Goal: Answer question/provide support: Share knowledge or assist other users

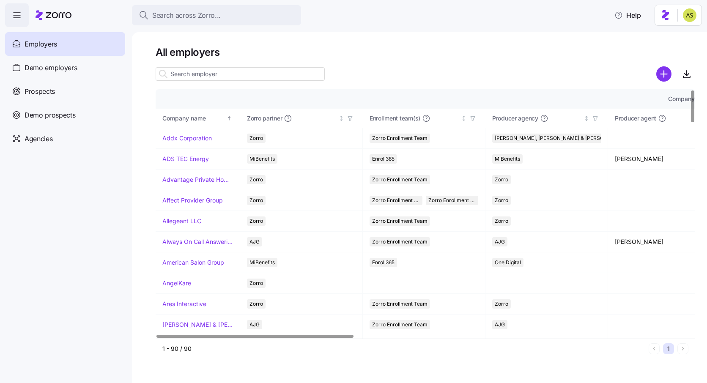
click at [217, 76] on input at bounding box center [240, 74] width 169 height 14
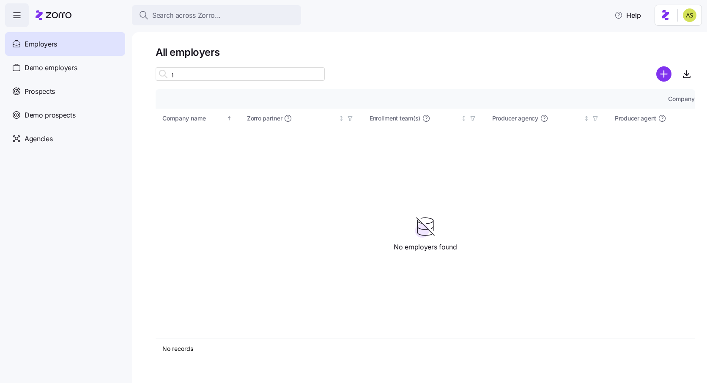
type input "ךו"
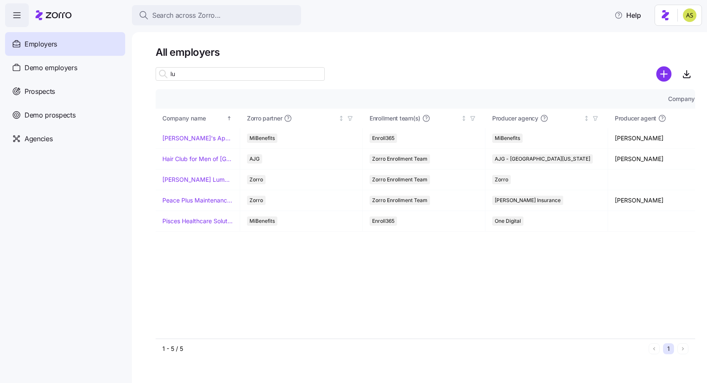
type input "l"
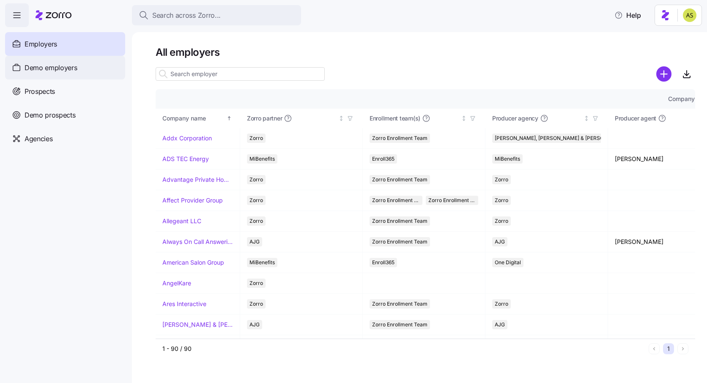
click at [106, 66] on div "Demo employers" at bounding box center [65, 68] width 120 height 24
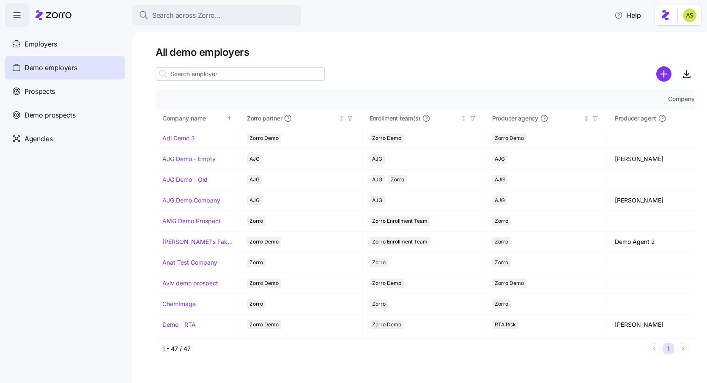
click at [287, 78] on input at bounding box center [240, 74] width 169 height 14
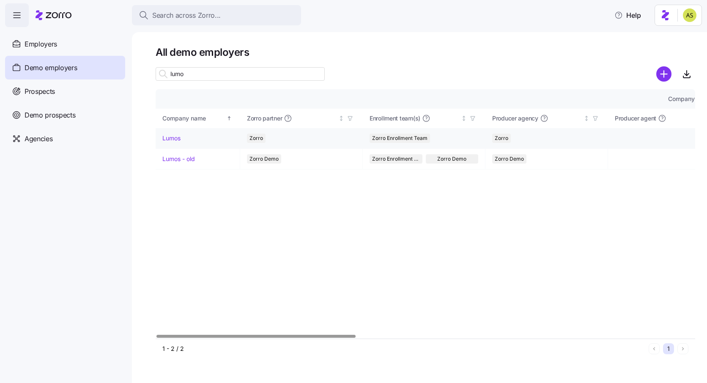
type input "lumo"
click at [176, 139] on link "Lumos" at bounding box center [171, 138] width 18 height 8
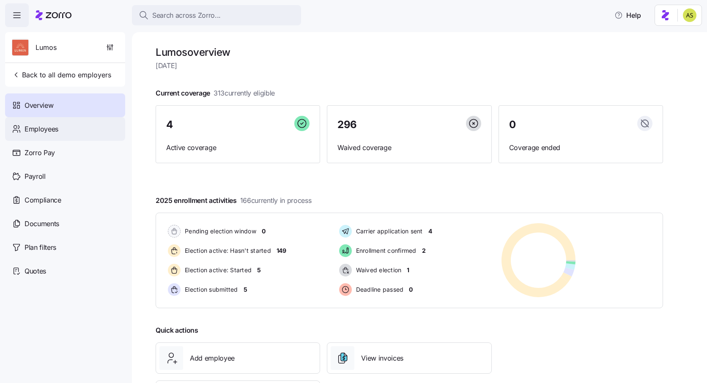
click at [88, 126] on div "Employees" at bounding box center [65, 129] width 120 height 24
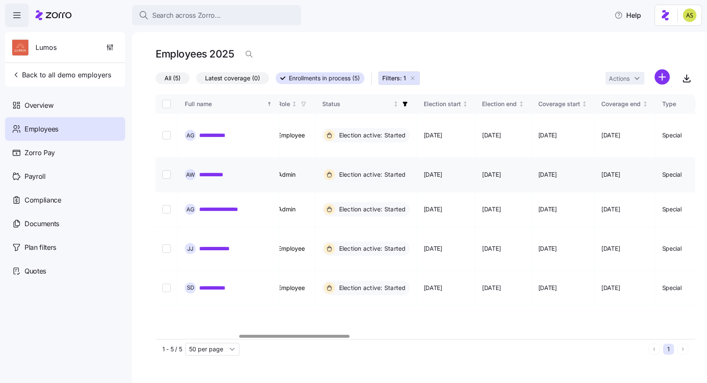
scroll to position [0, 438]
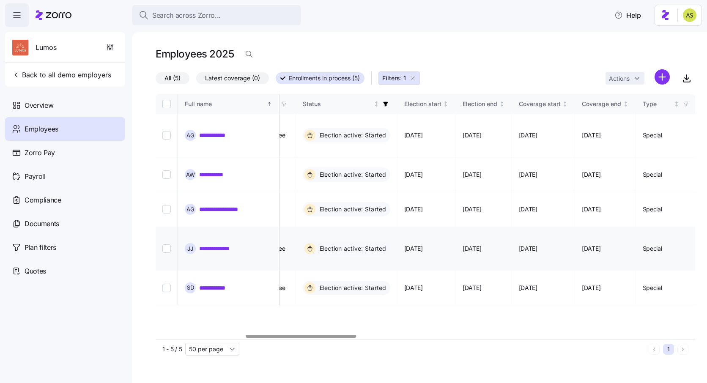
click at [236, 245] on link "**********" at bounding box center [222, 249] width 46 height 8
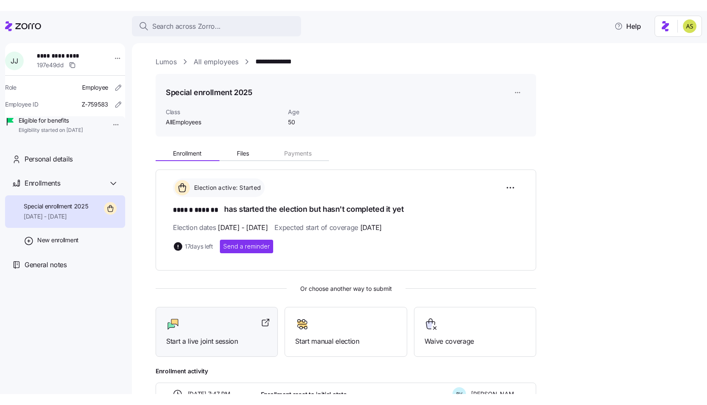
scroll to position [90, 0]
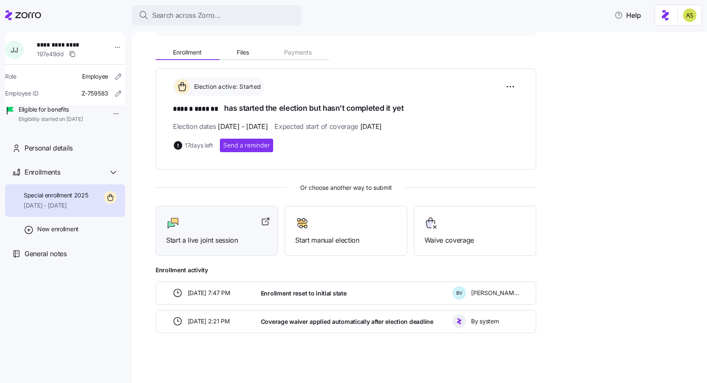
click at [216, 235] on span "Start a live joint session" at bounding box center [216, 240] width 101 height 11
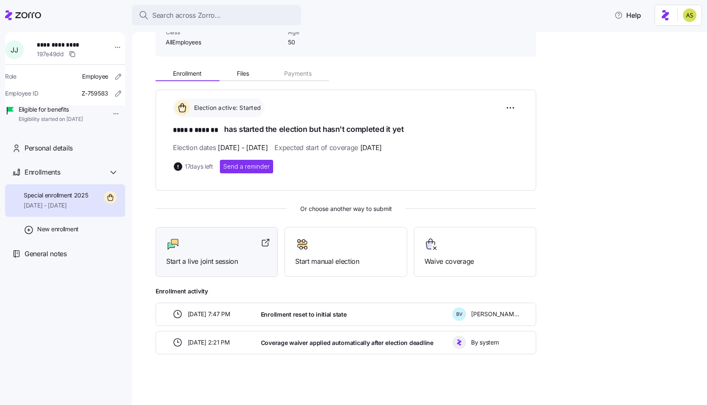
scroll to position [68, 0]
